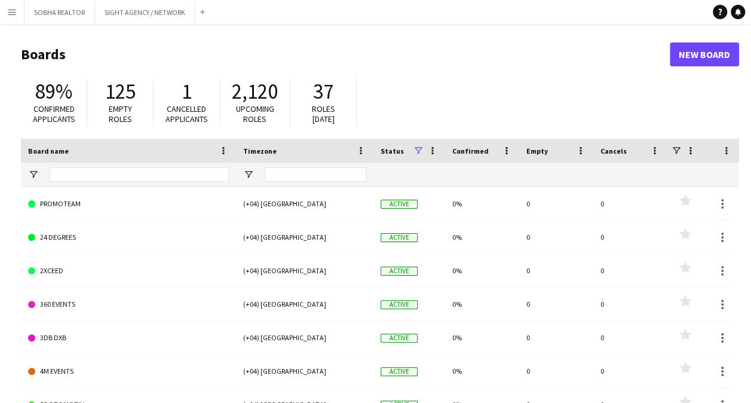
click at [11, 20] on button "Menu" at bounding box center [12, 12] width 24 height 24
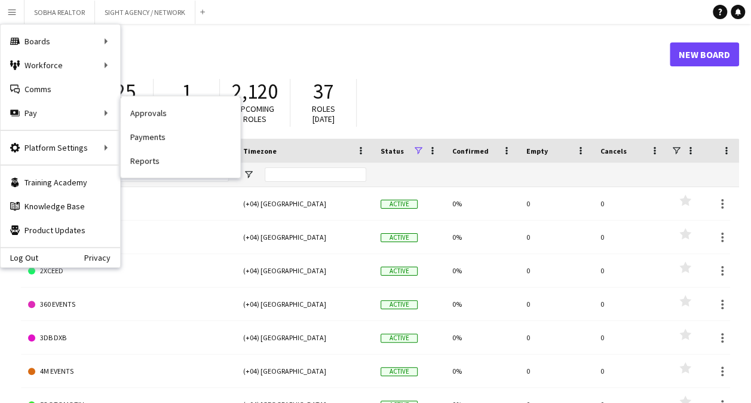
click at [179, 133] on link "Payments" at bounding box center [180, 137] width 119 height 24
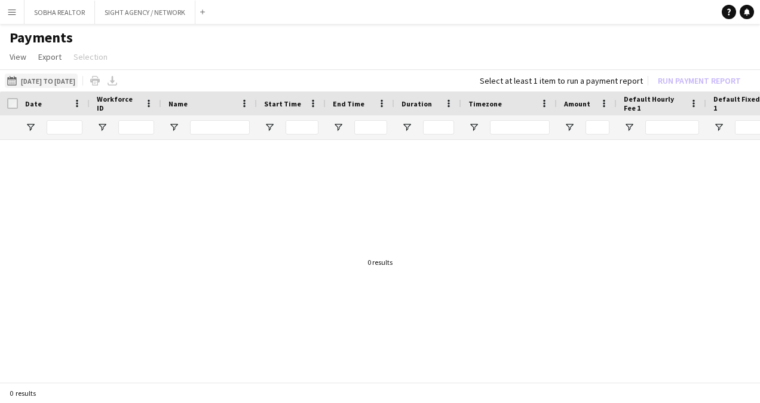
click at [74, 83] on button "[DATE] to [DATE] [DATE] to [DATE]" at bounding box center [41, 80] width 73 height 14
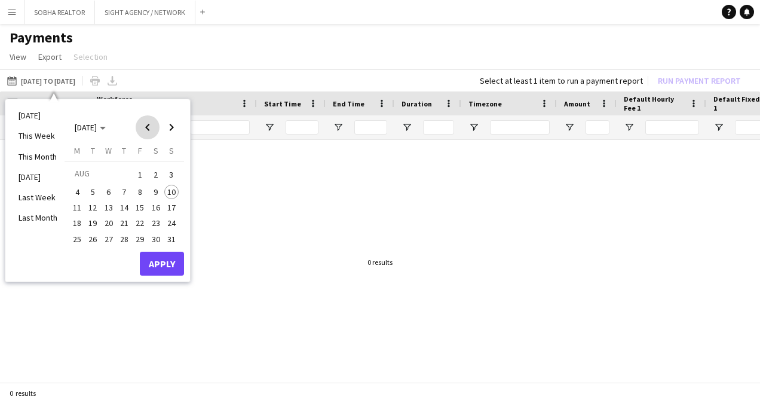
click at [148, 131] on span "Previous month" at bounding box center [148, 127] width 24 height 24
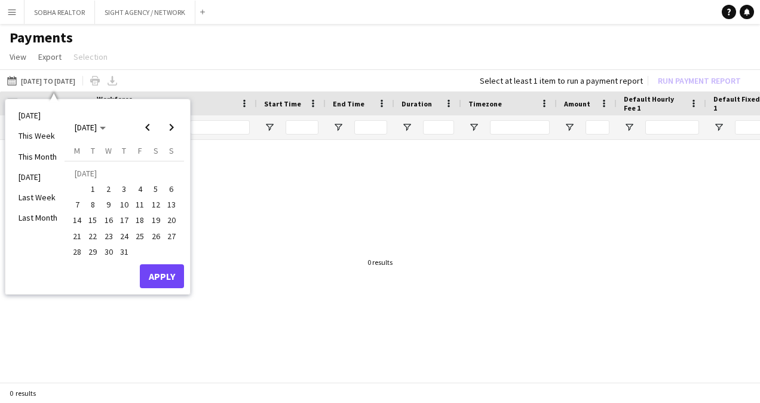
click at [138, 189] on span "4" at bounding box center [140, 189] width 14 height 14
click at [130, 203] on span "10" at bounding box center [124, 204] width 14 height 14
click at [155, 275] on button "Apply" at bounding box center [162, 276] width 44 height 24
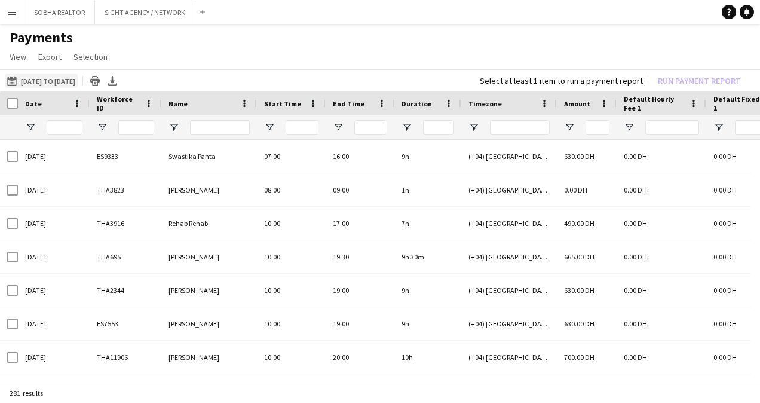
click at [78, 82] on button "[DATE] to [DATE] [DATE] to [DATE]" at bounding box center [41, 80] width 73 height 14
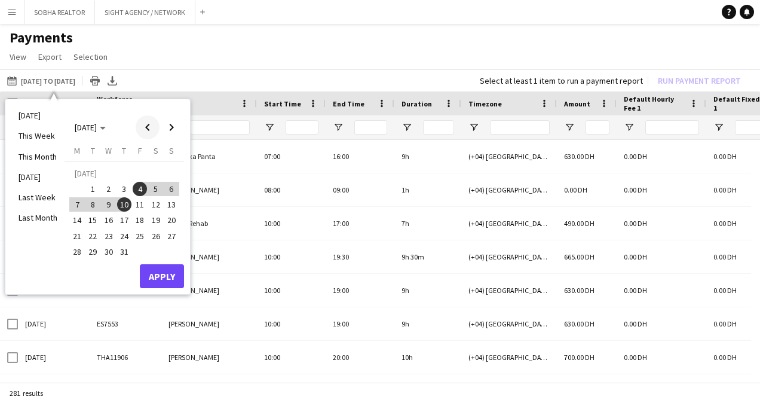
click at [148, 134] on span "Previous month" at bounding box center [148, 127] width 24 height 24
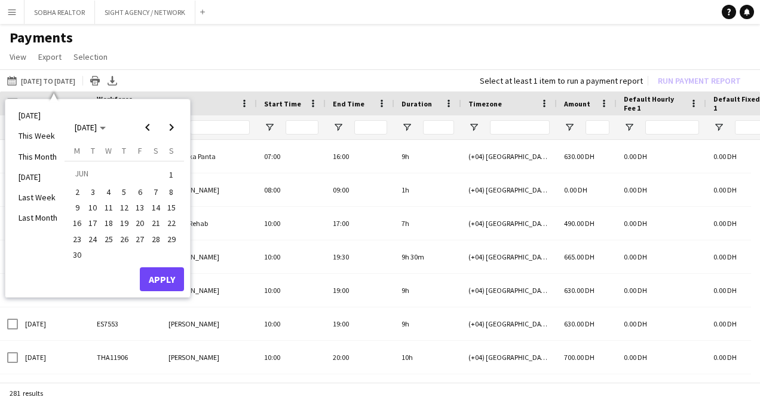
click at [140, 240] on span "27" at bounding box center [140, 239] width 14 height 14
click at [70, 256] on span "30" at bounding box center [77, 254] width 14 height 14
click at [159, 281] on button "Apply" at bounding box center [162, 279] width 44 height 24
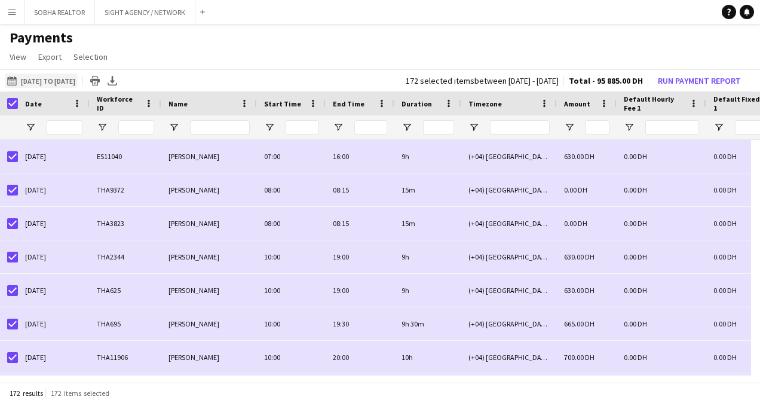
click at [70, 79] on button "[DATE] to [DATE] [DATE] to [DATE]" at bounding box center [41, 80] width 73 height 14
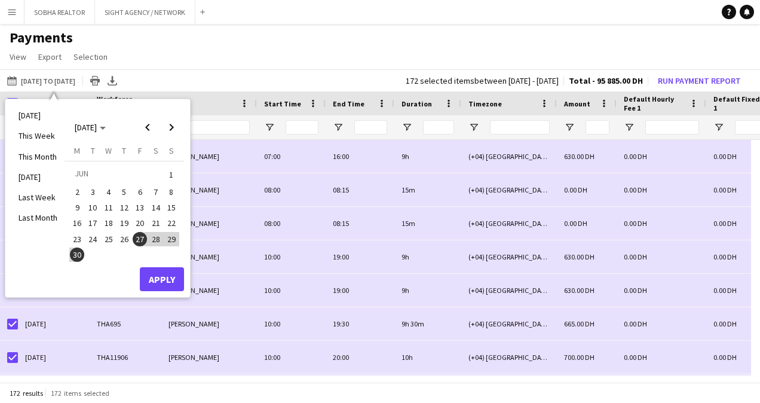
click at [140, 216] on span "20" at bounding box center [140, 223] width 14 height 14
click at [119, 240] on span "26" at bounding box center [124, 239] width 14 height 14
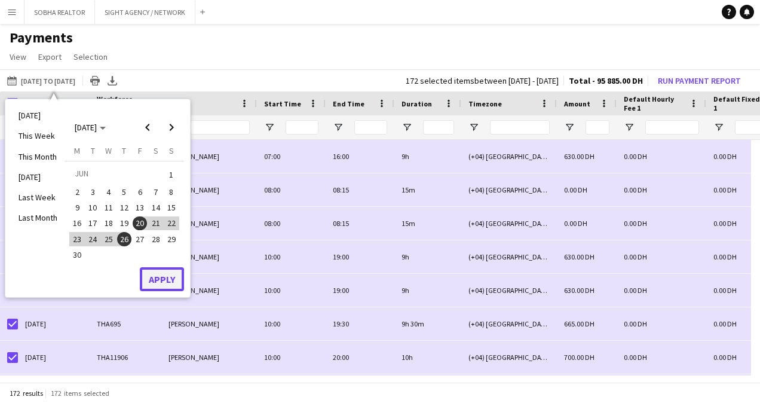
click at [176, 275] on button "Apply" at bounding box center [162, 279] width 44 height 24
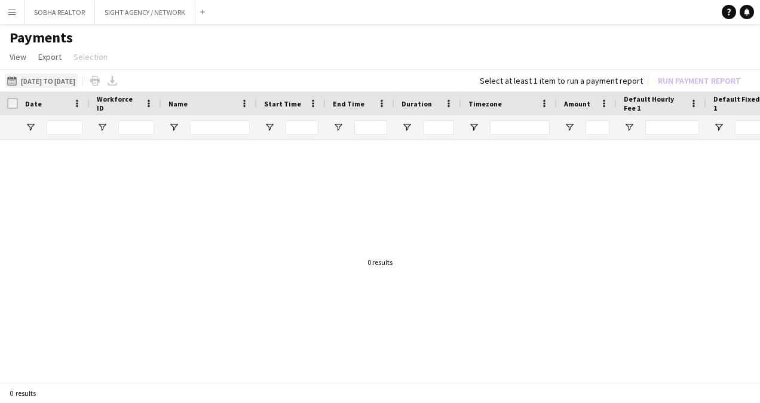
click at [76, 82] on button "[DATE] to [DATE] [DATE] to [DATE]" at bounding box center [41, 80] width 73 height 14
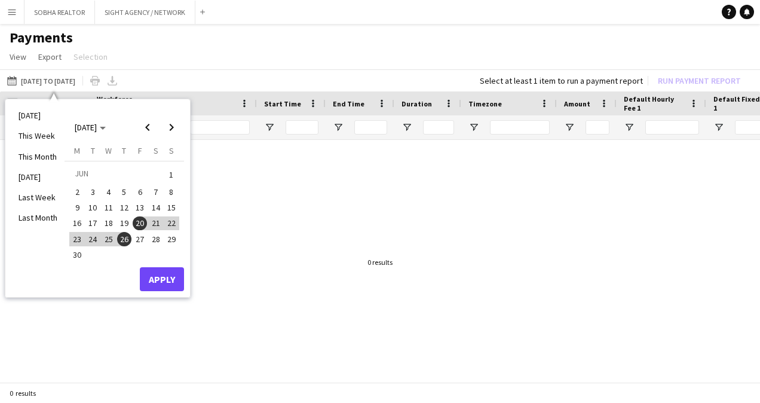
click at [140, 243] on span "27" at bounding box center [140, 239] width 14 height 14
click at [78, 253] on span "30" at bounding box center [77, 254] width 14 height 14
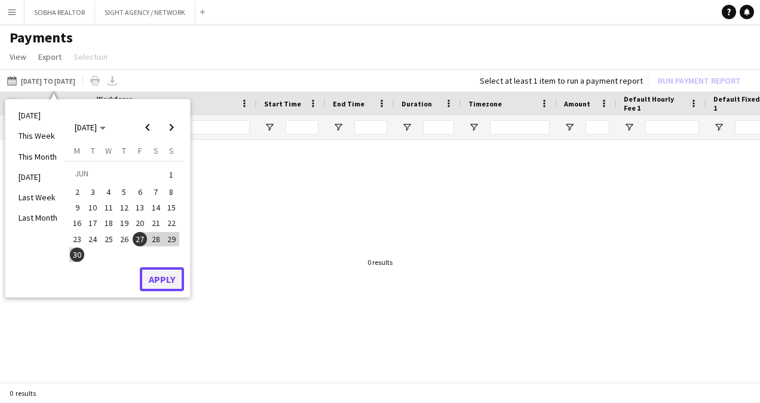
click at [170, 280] on button "Apply" at bounding box center [162, 279] width 44 height 24
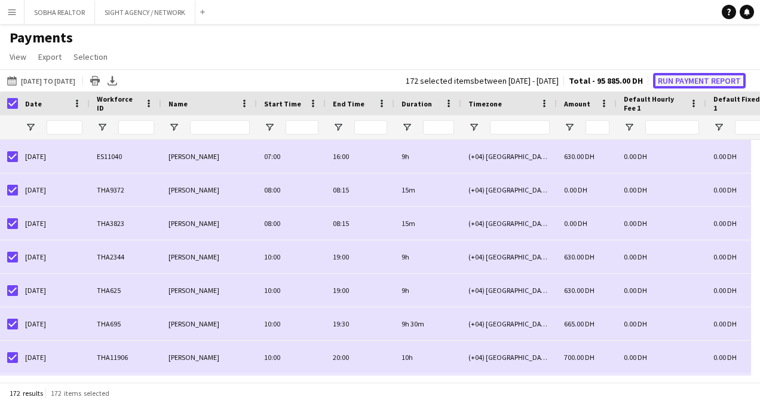
click at [681, 78] on button "Run Payment Report" at bounding box center [699, 81] width 93 height 16
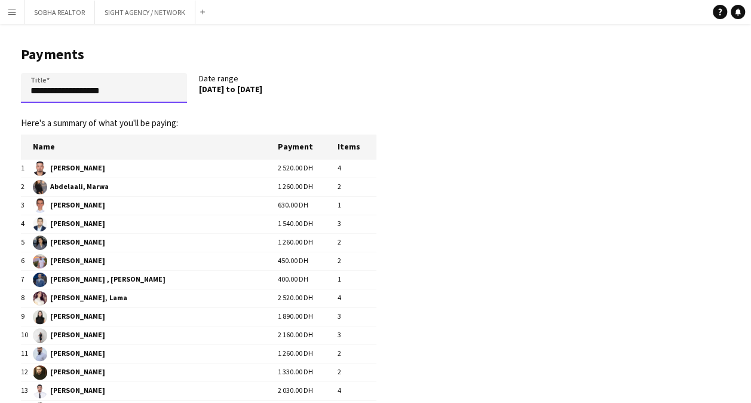
click at [29, 88] on input "**********" at bounding box center [104, 88] width 166 height 30
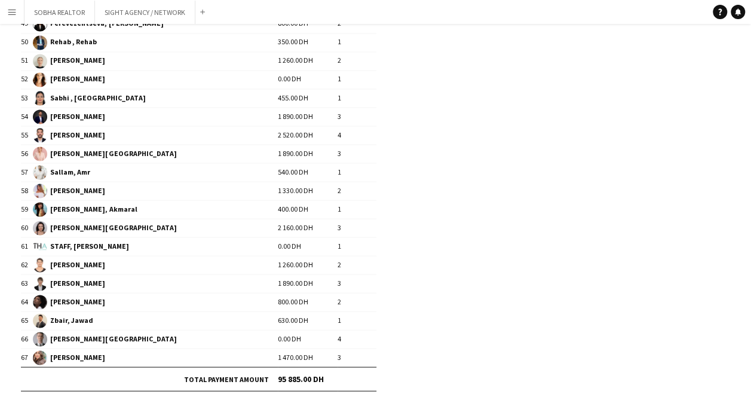
scroll to position [1073, 0]
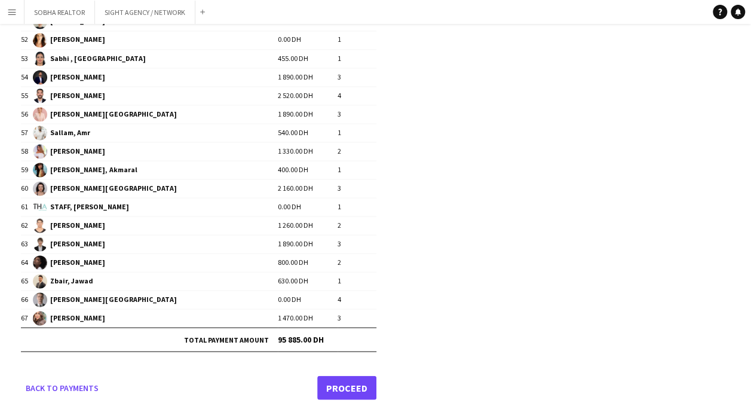
type input "**********"
click at [345, 379] on link "Proceed" at bounding box center [346, 387] width 59 height 24
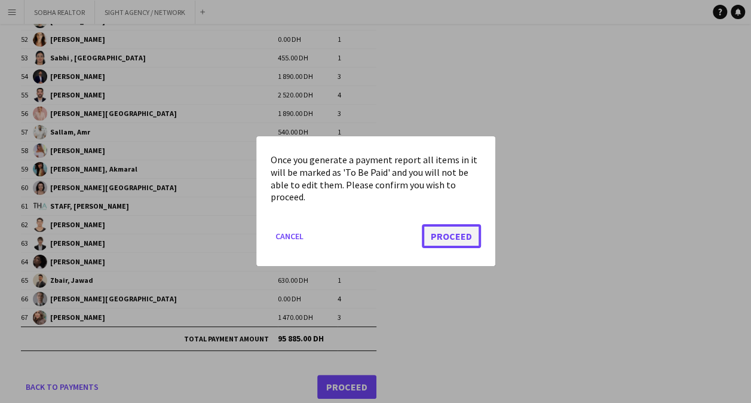
click at [441, 241] on button "Proceed" at bounding box center [451, 237] width 59 height 24
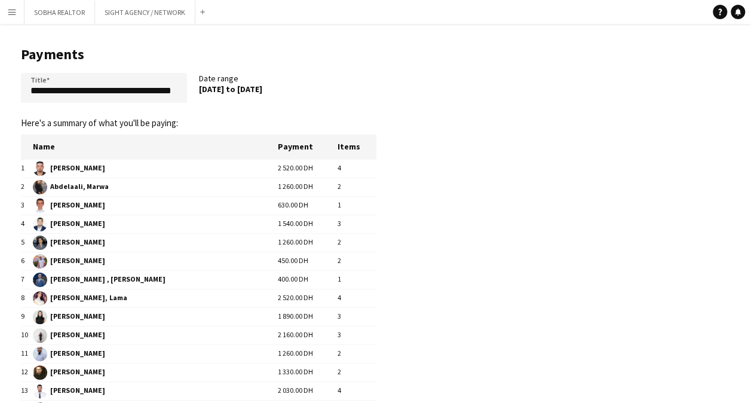
scroll to position [1073, 0]
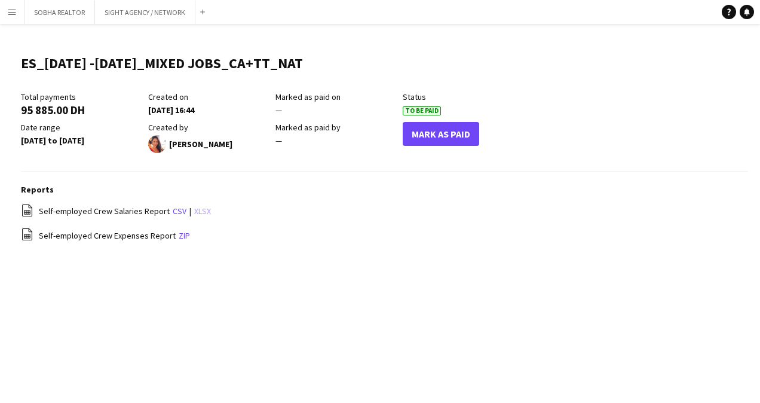
click at [199, 211] on link "xlsx" at bounding box center [202, 211] width 17 height 11
drag, startPoint x: 321, startPoint y: 325, endPoint x: 373, endPoint y: 323, distance: 51.4
click at [321, 325] on div "Menu Boards Boards Boards All jobs Status Workforce Workforce My Workforce Recr…" at bounding box center [380, 201] width 760 height 403
